Goal: Task Accomplishment & Management: Use online tool/utility

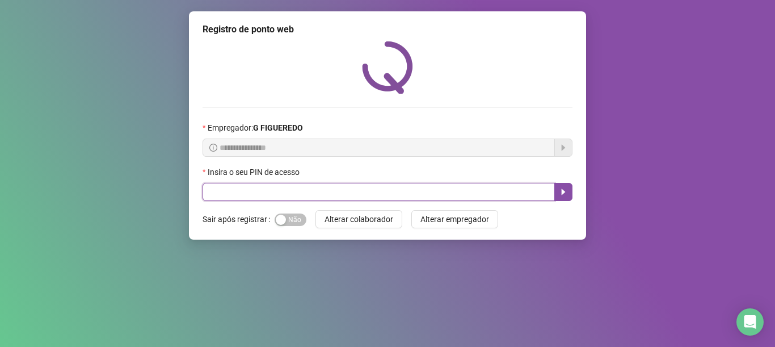
click at [289, 186] on input "text" at bounding box center [379, 192] width 352 height 18
click at [319, 188] on input "text" at bounding box center [379, 192] width 352 height 18
type input "*****"
click at [569, 194] on button "button" at bounding box center [563, 192] width 18 height 18
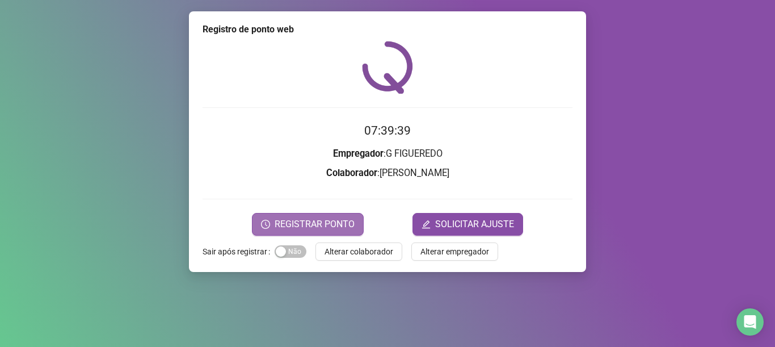
click at [308, 224] on span "REGISTRAR PONTO" at bounding box center [315, 224] width 80 height 14
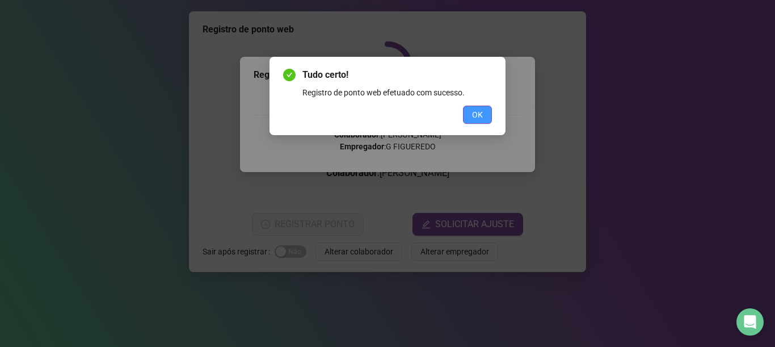
click at [476, 109] on span "OK" at bounding box center [477, 114] width 11 height 12
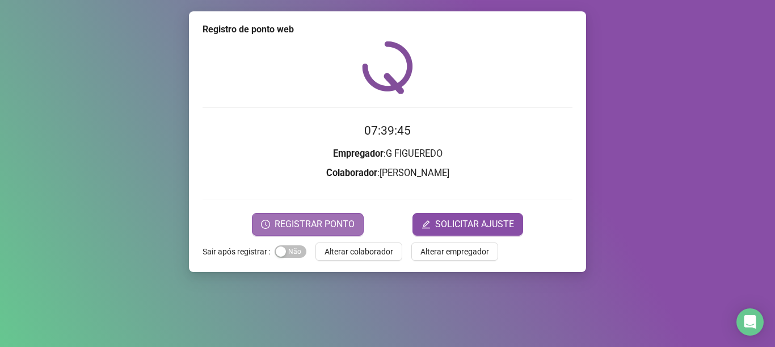
click at [289, 225] on span "REGISTRAR PONTO" at bounding box center [315, 224] width 80 height 14
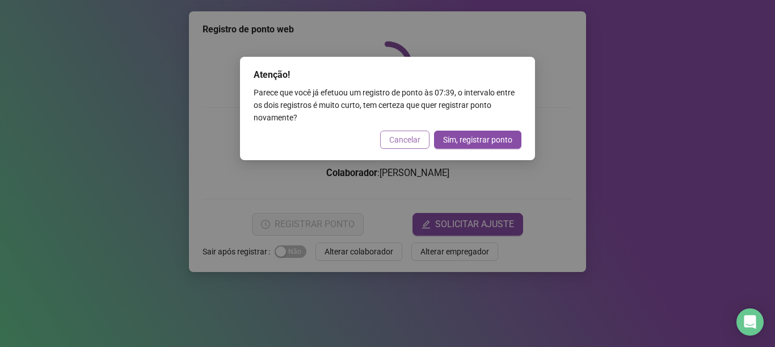
click at [391, 136] on button "Cancelar" at bounding box center [404, 140] width 49 height 18
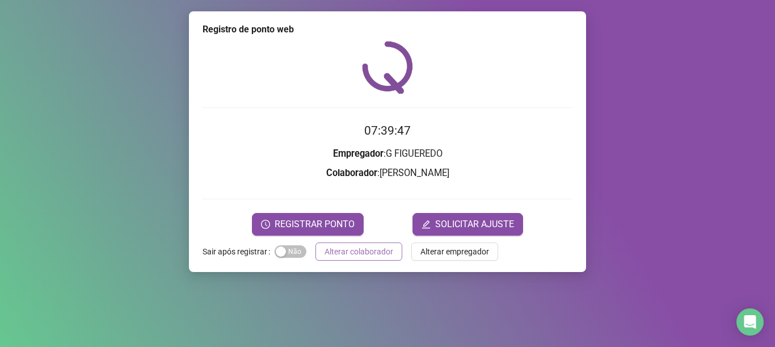
click at [363, 253] on span "Alterar colaborador" at bounding box center [359, 251] width 69 height 12
